Goal: Navigation & Orientation: Find specific page/section

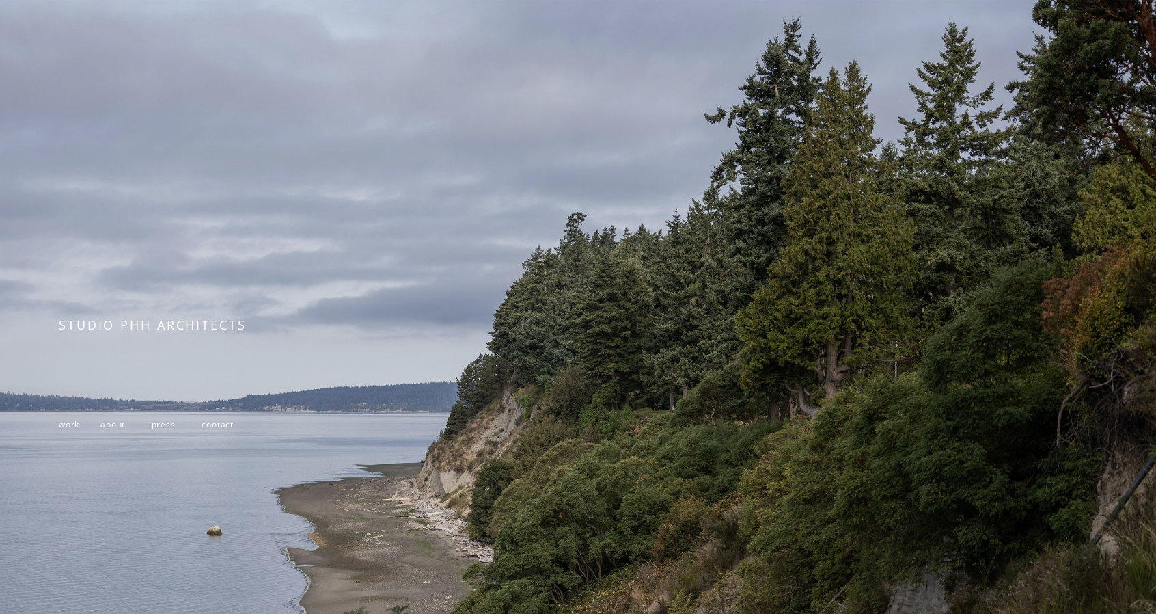
click at [75, 430] on span "work" at bounding box center [69, 424] width 20 height 12
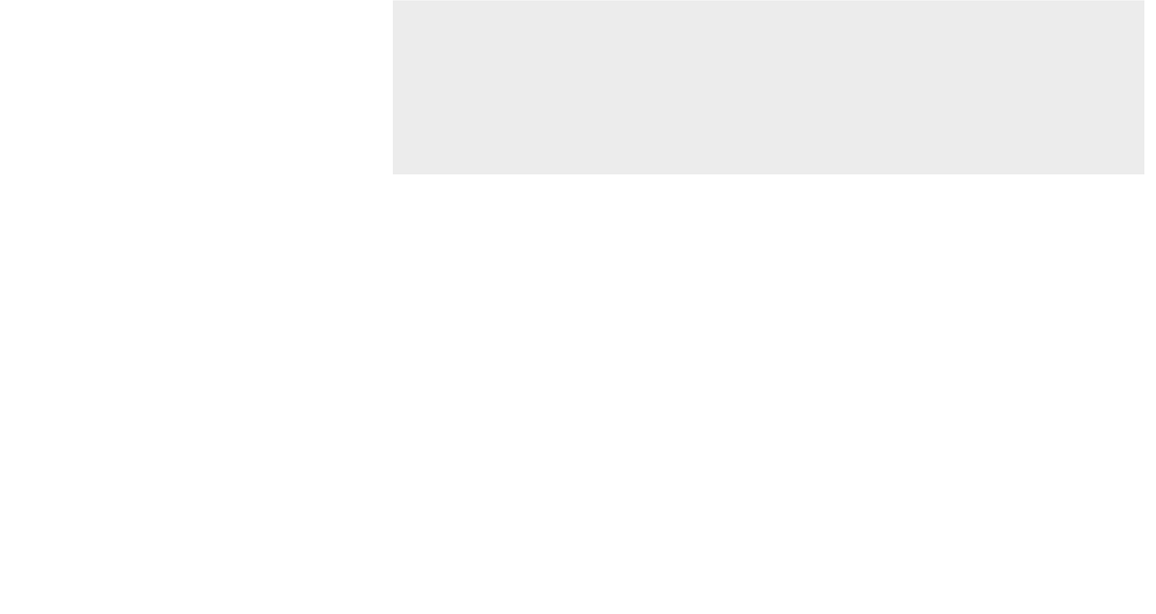
scroll to position [4168, 0]
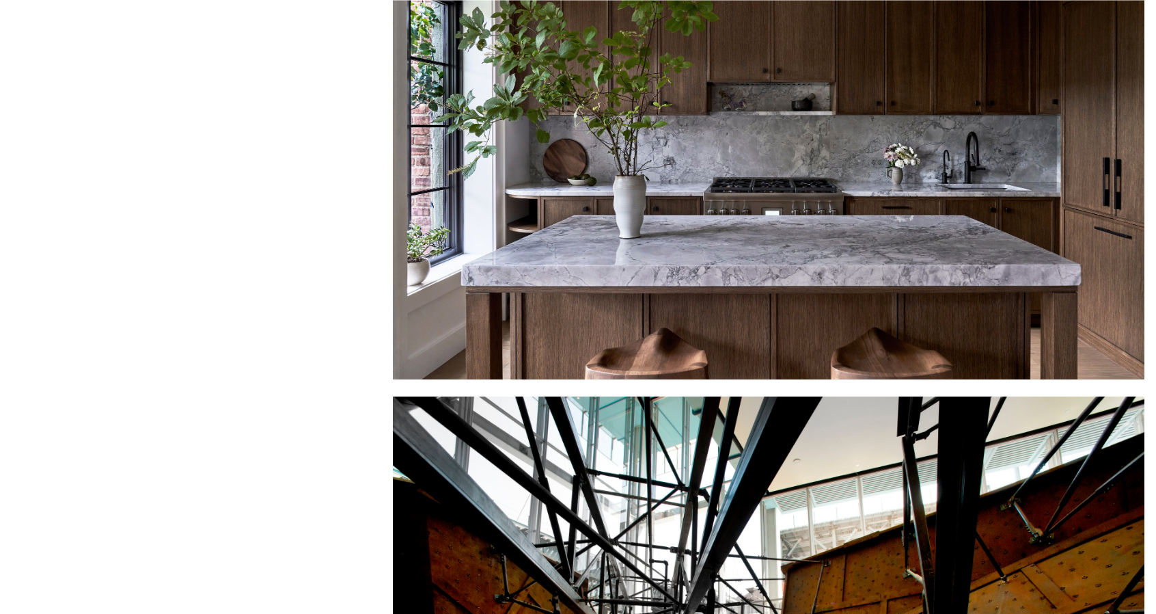
click at [829, 180] on div at bounding box center [769, 139] width 752 height 480
